Goal: Task Accomplishment & Management: Use online tool/utility

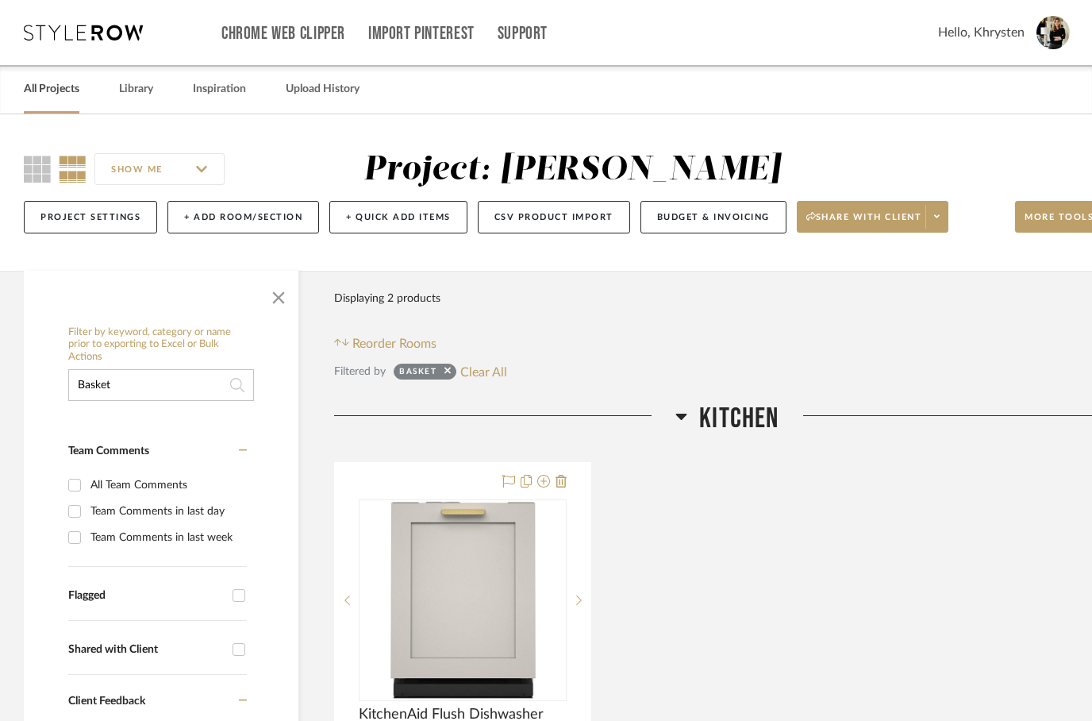
click at [53, 90] on link "All Projects" at bounding box center [52, 89] width 56 height 21
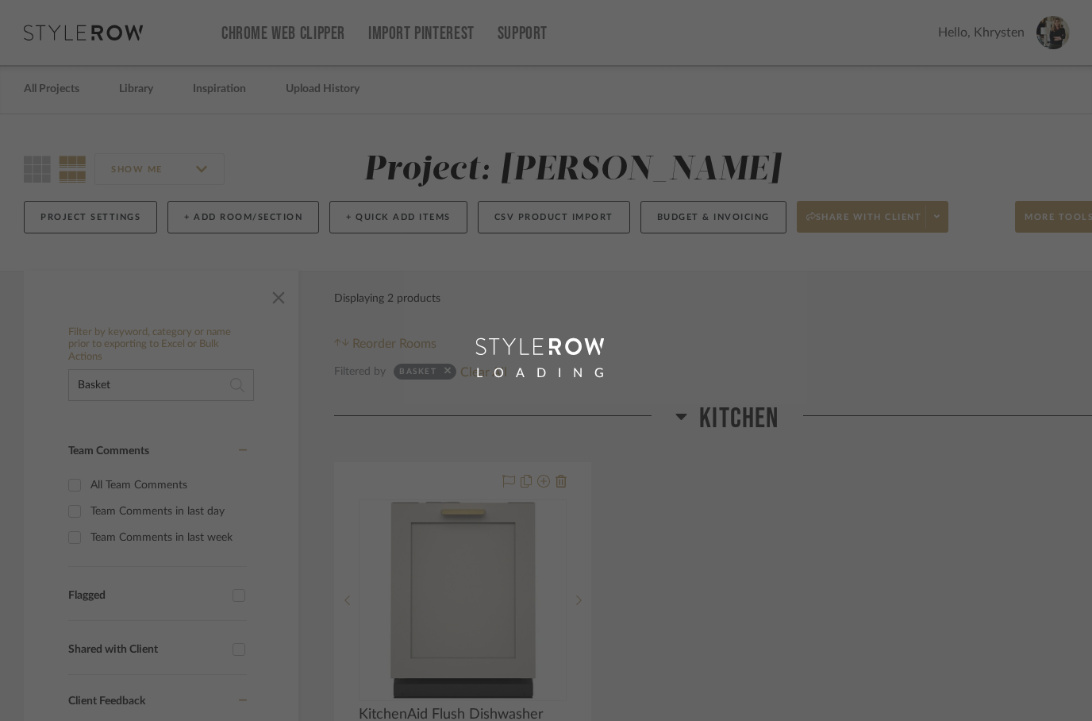
click at [138, 88] on div "LOADING" at bounding box center [546, 360] width 1092 height 721
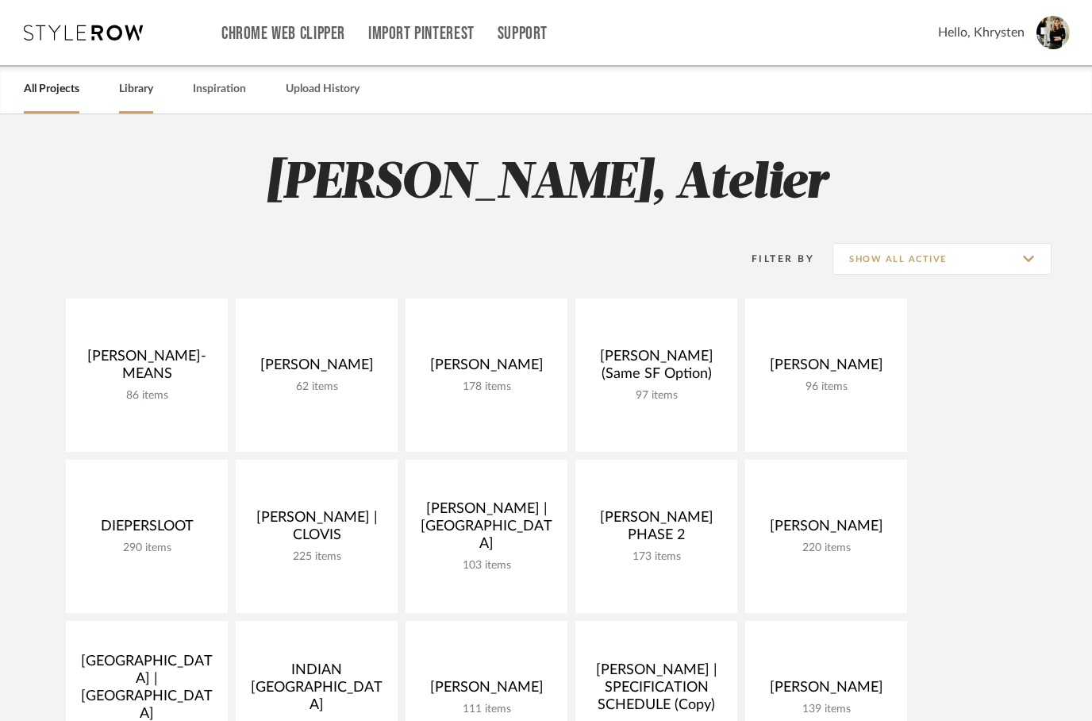
click at [152, 94] on link "Library" at bounding box center [136, 89] width 34 height 21
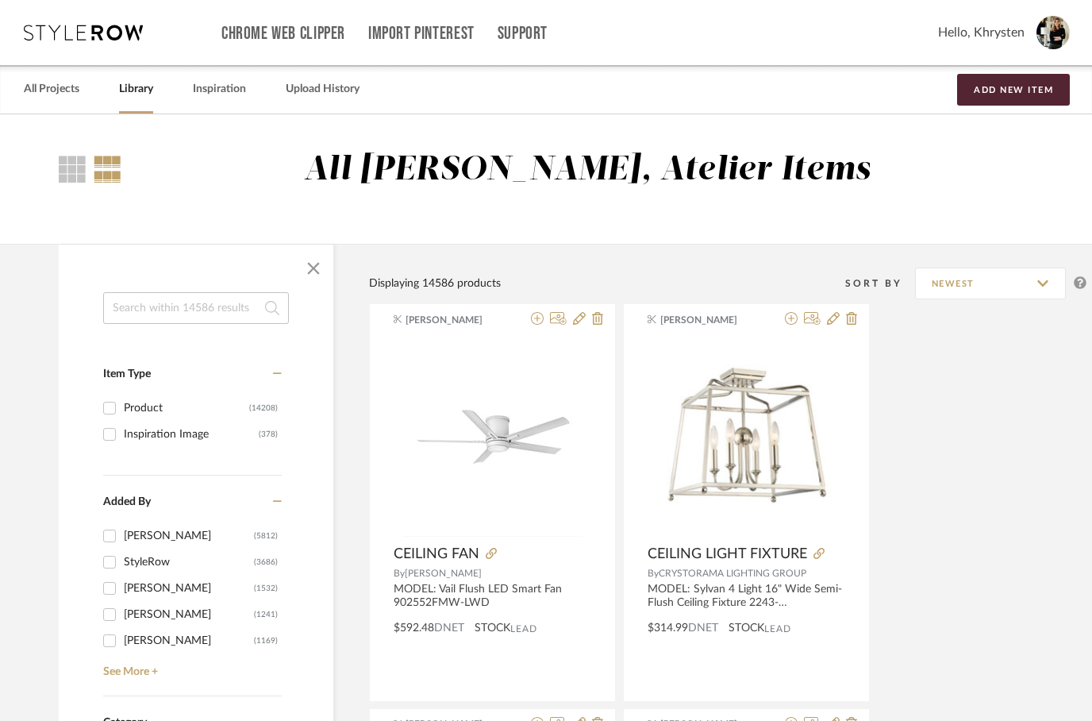
click at [160, 302] on input at bounding box center [196, 308] width 186 height 32
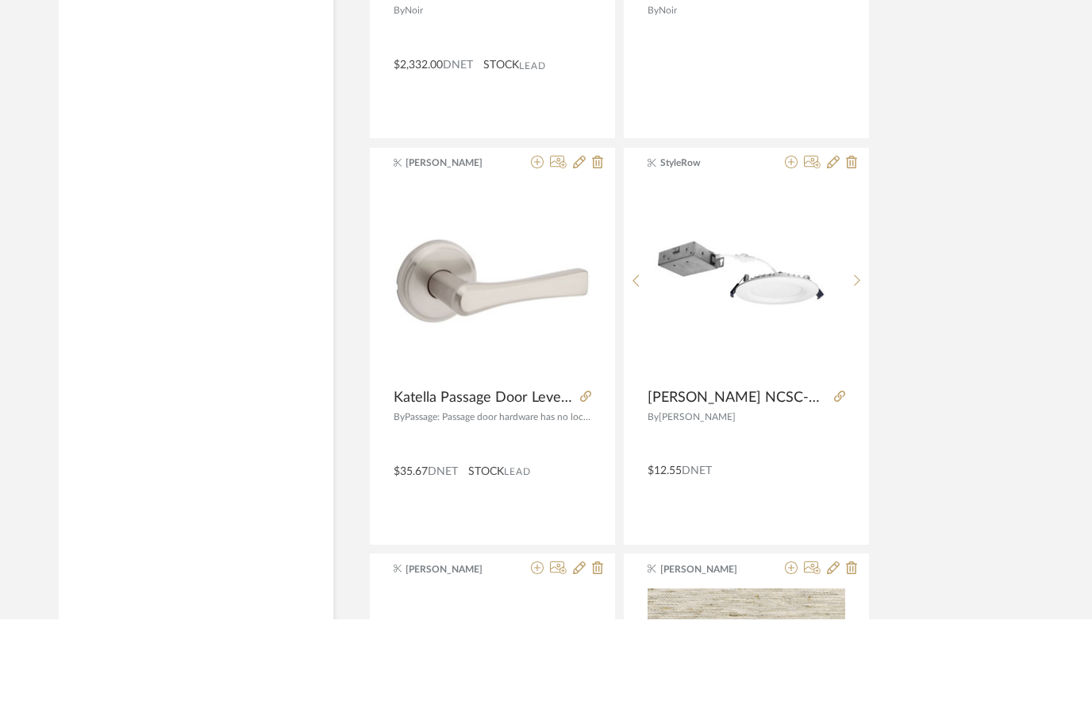
scroll to position [2148, 0]
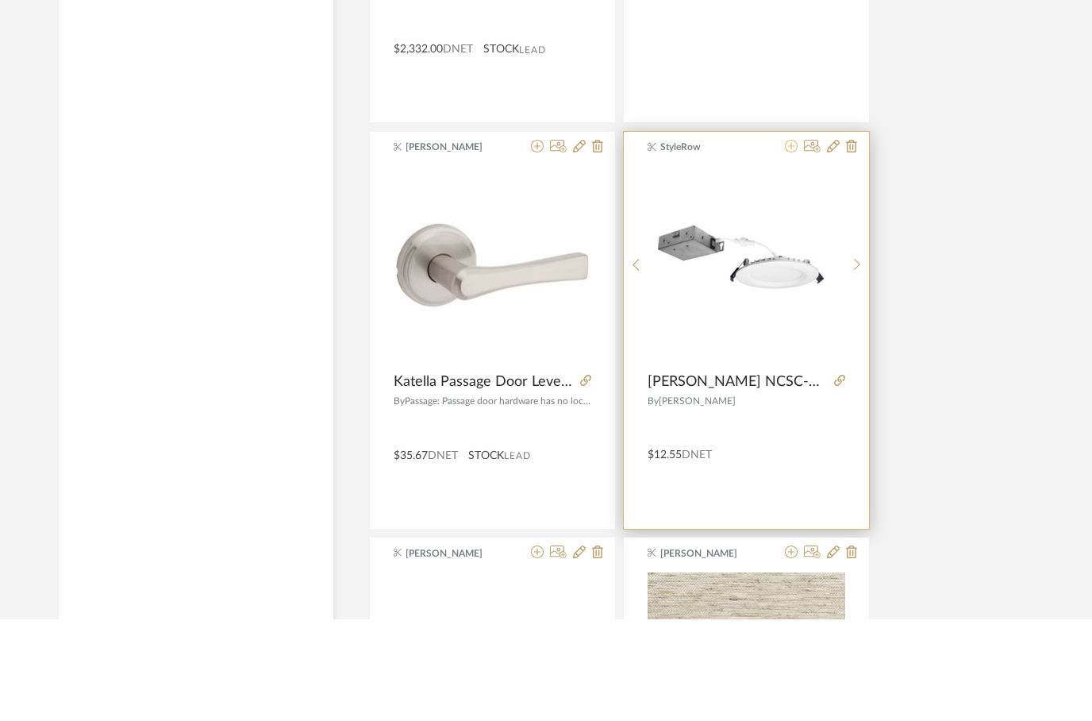
type input "[PERSON_NAME]"
click at [792, 241] on icon at bounding box center [791, 247] width 13 height 13
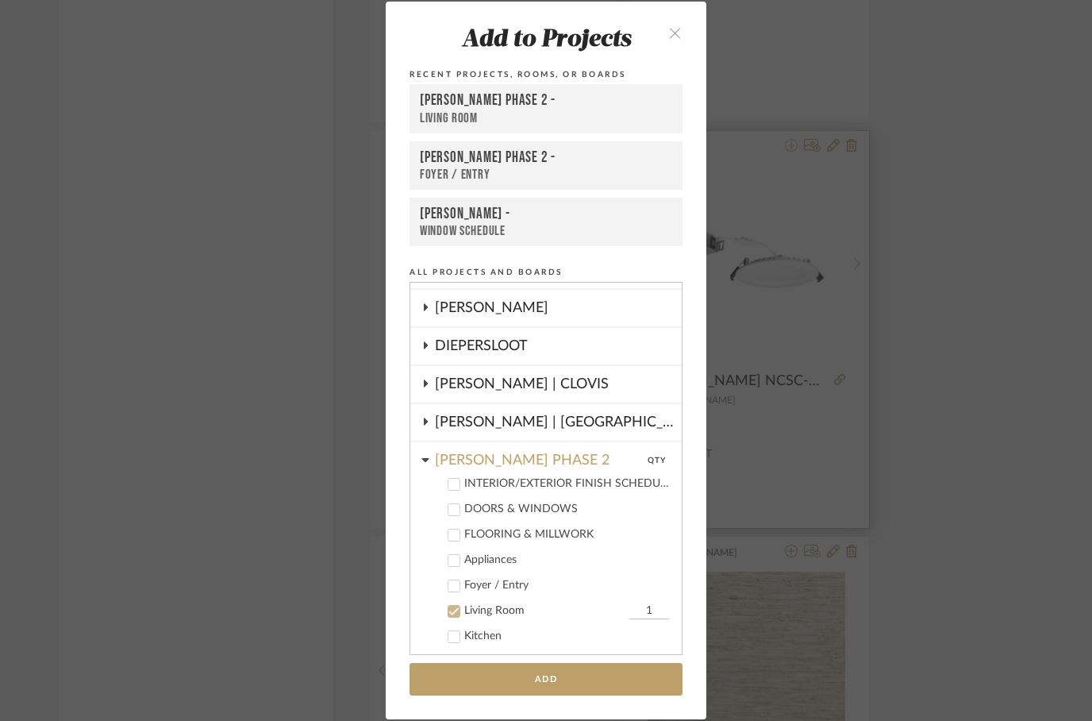
scroll to position [186, 0]
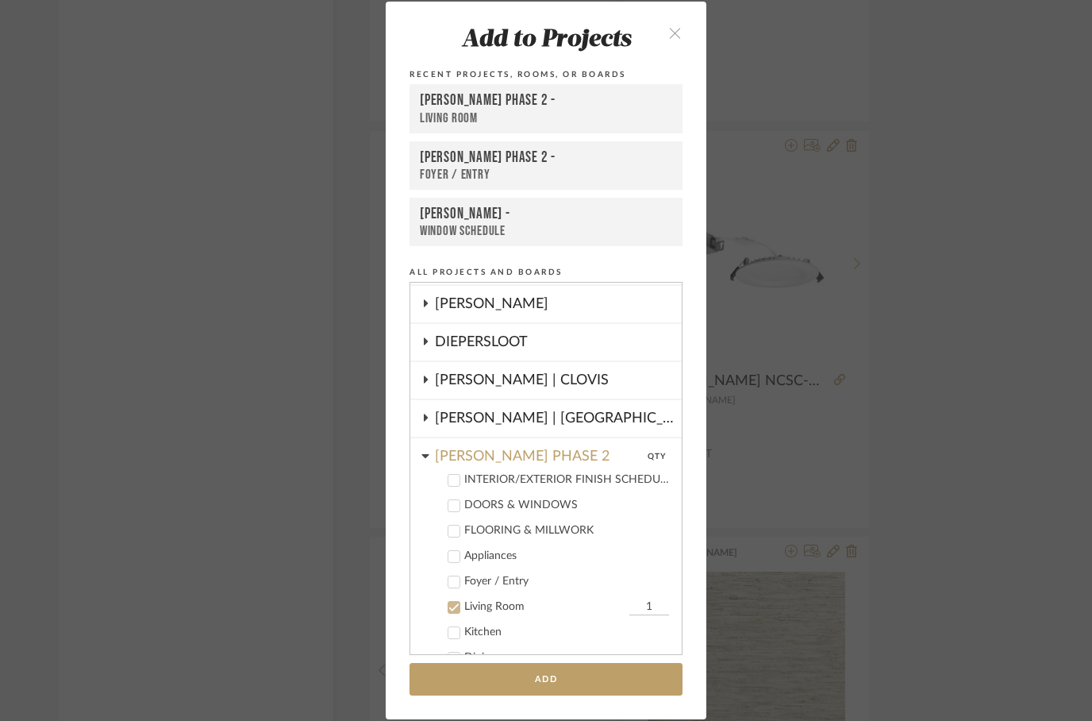
click at [452, 613] on icon at bounding box center [454, 607] width 11 height 11
checkbox input "false"
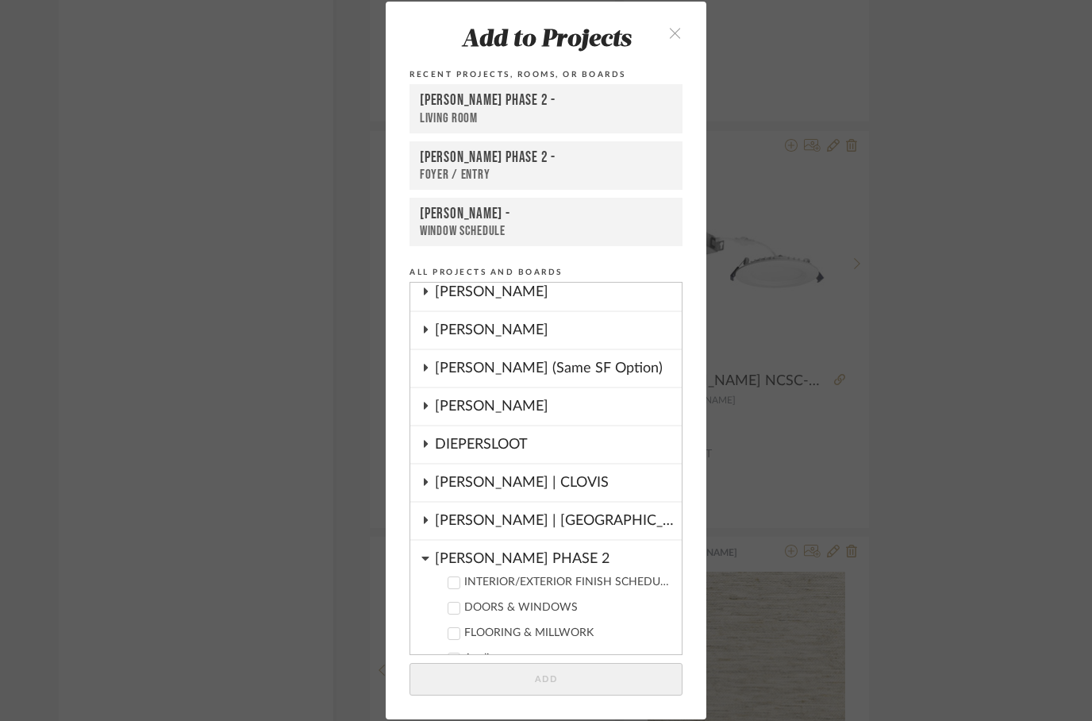
scroll to position [79, 0]
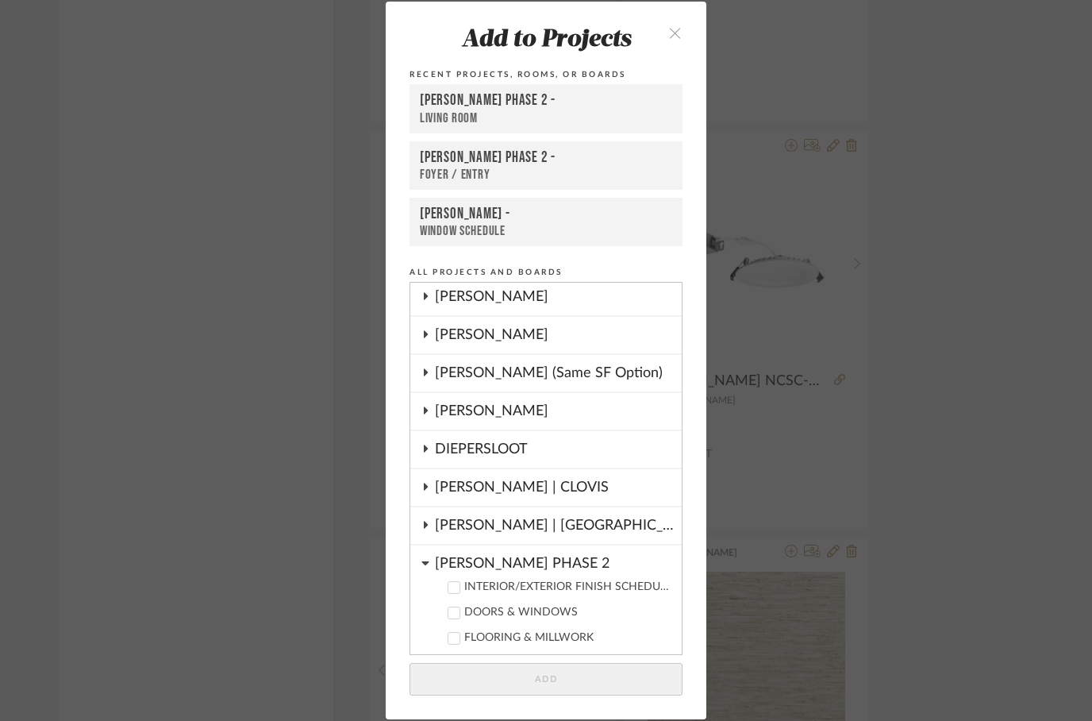
click at [429, 334] on icon at bounding box center [425, 334] width 13 height 8
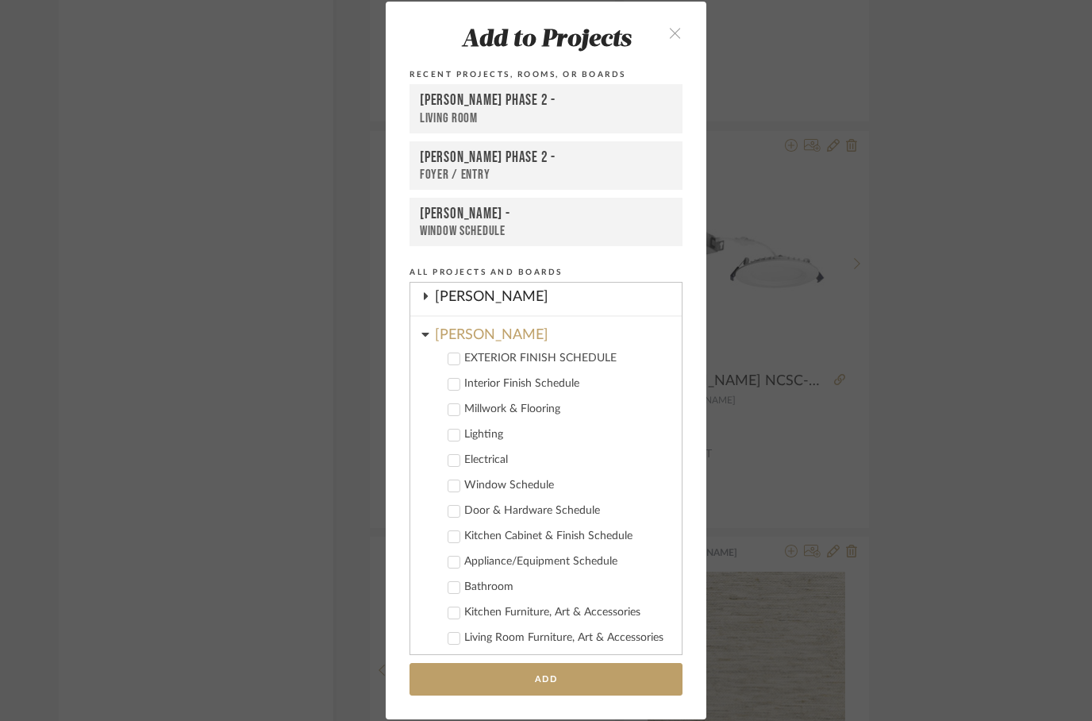
click at [459, 434] on icon at bounding box center [454, 435] width 10 height 8
checkbox input "true"
checkbox input "false"
click at [545, 680] on button "Add" at bounding box center [546, 679] width 273 height 33
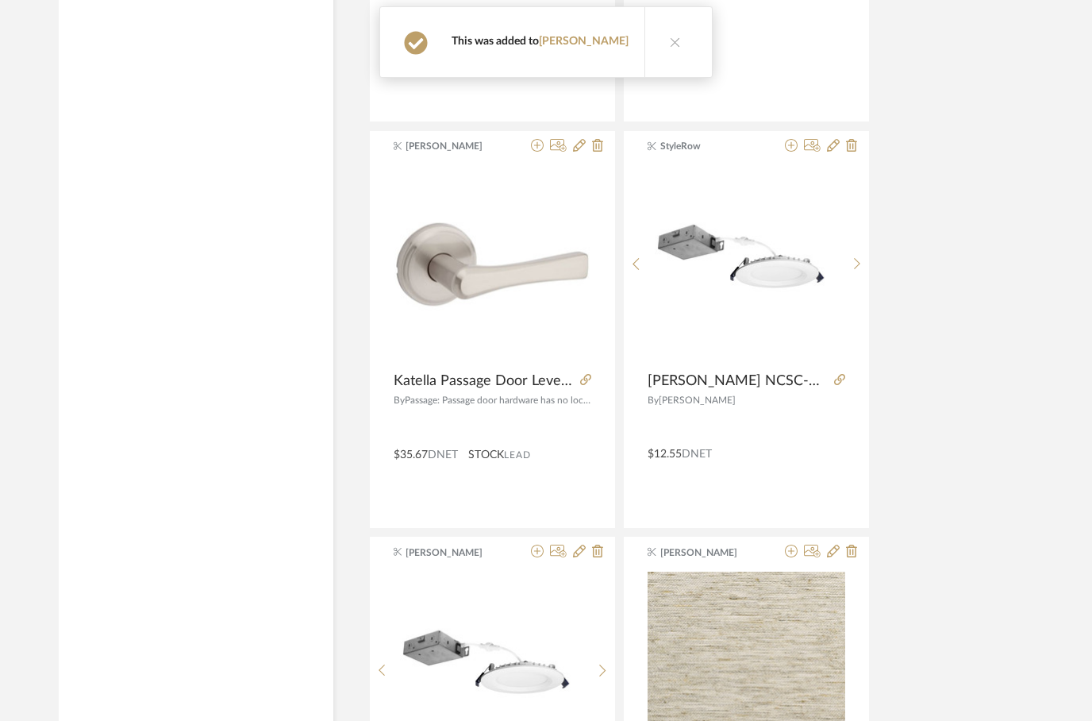
scroll to position [2250, 0]
